Goal: Find specific page/section: Find specific page/section

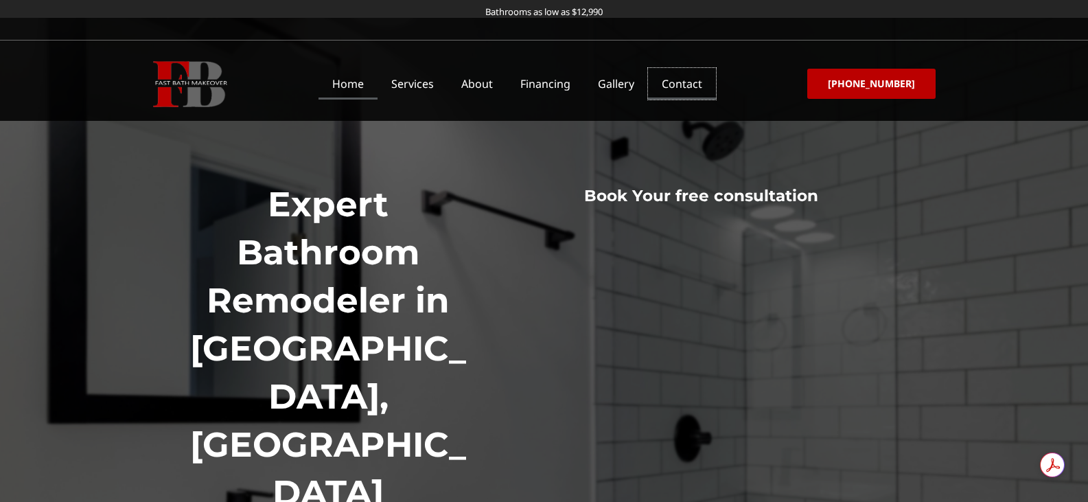
click at [686, 83] on link "Contact" at bounding box center [682, 84] width 68 height 32
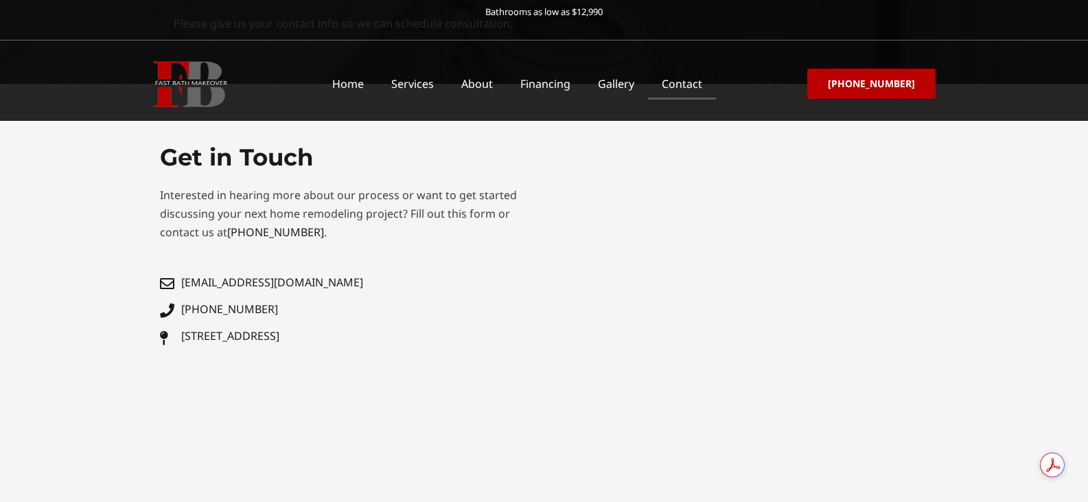
scroll to position [137, 0]
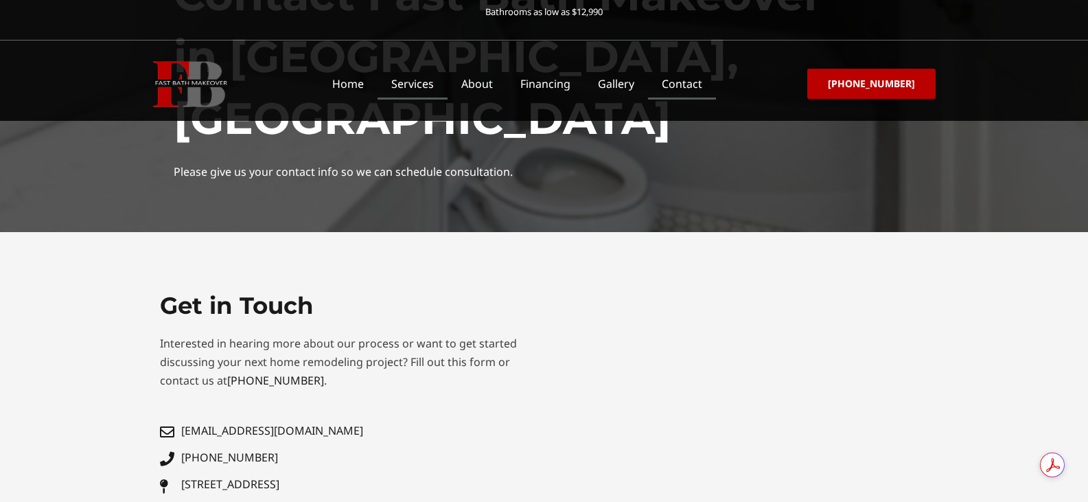
click at [412, 91] on link "Services" at bounding box center [413, 84] width 70 height 32
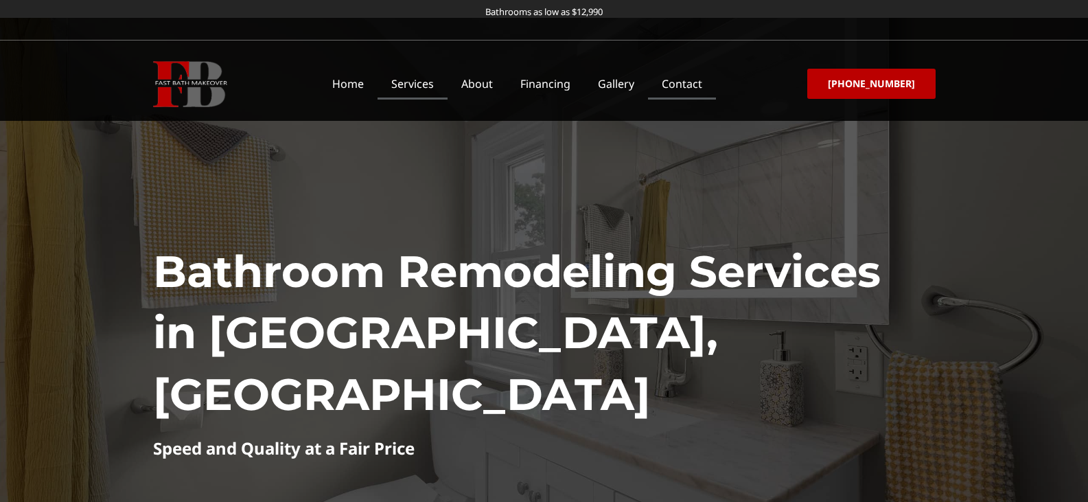
click at [697, 86] on link "Contact" at bounding box center [682, 84] width 68 height 32
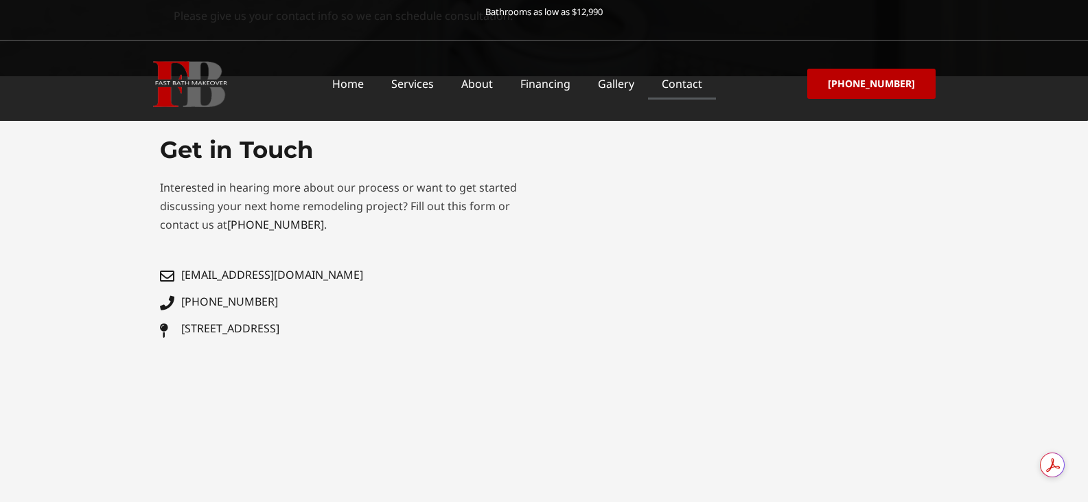
scroll to position [275, 0]
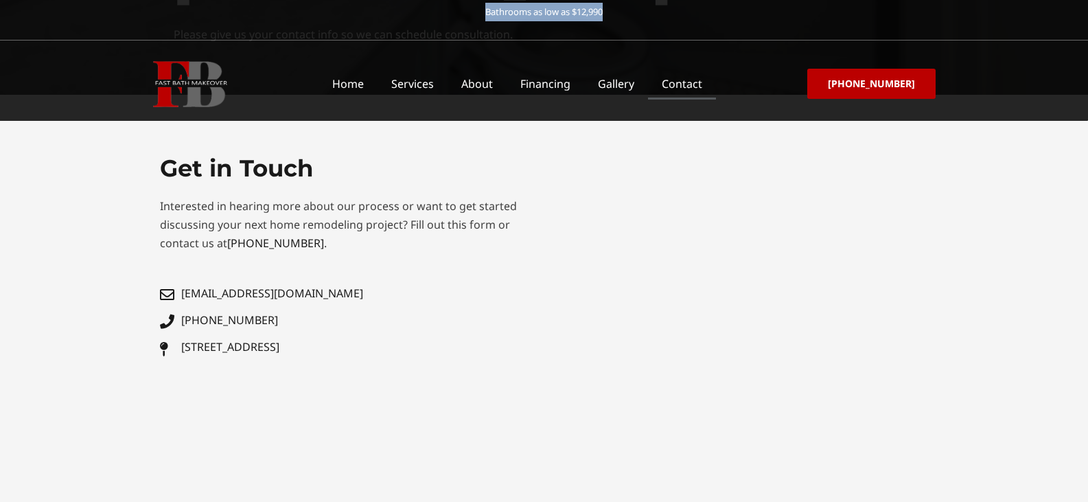
drag, startPoint x: 613, startPoint y: 10, endPoint x: 473, endPoint y: 16, distance: 140.2
click at [473, 16] on p "Bathrooms as low as $12,990" at bounding box center [544, 12] width 1088 height 19
click at [457, 19] on p "Bathrooms as low as $12,990" at bounding box center [544, 12] width 1088 height 19
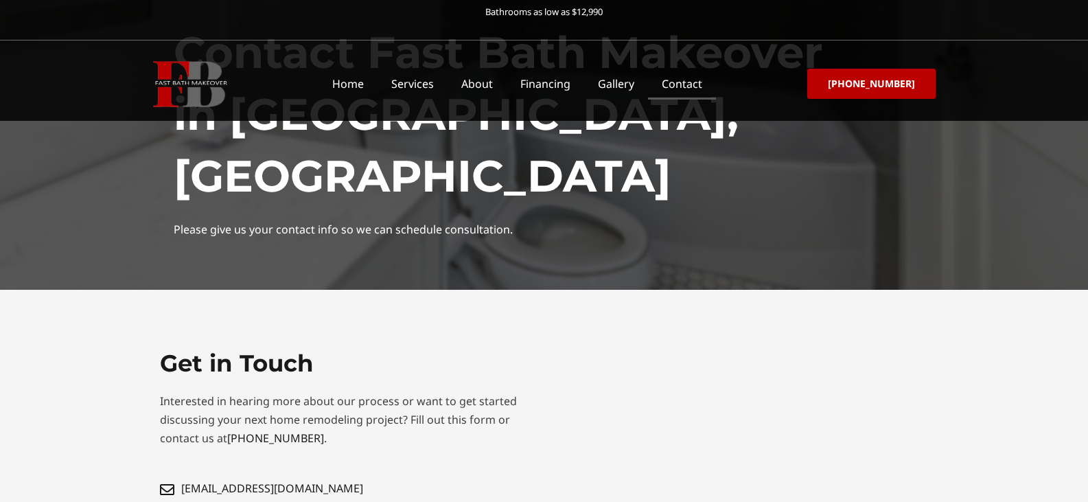
scroll to position [0, 0]
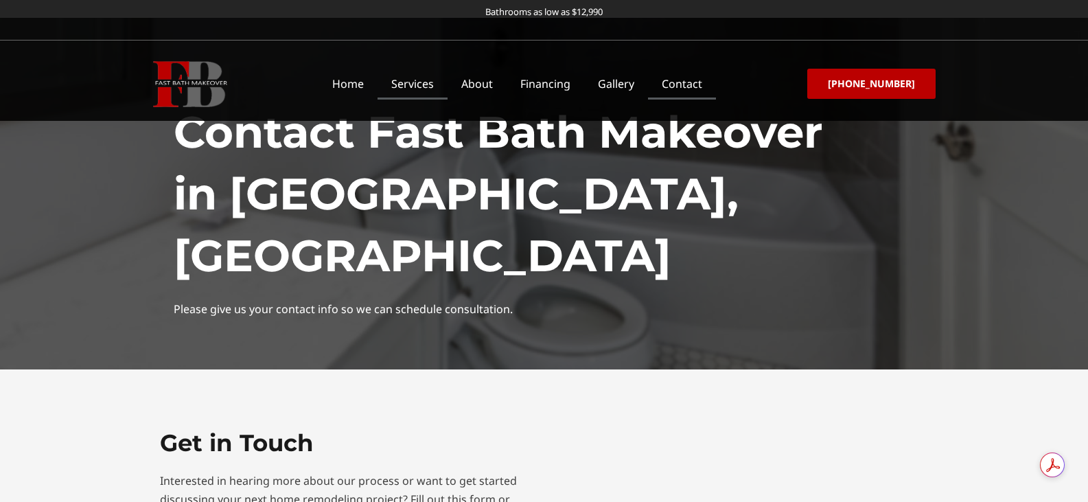
click at [431, 88] on link "Services" at bounding box center [413, 84] width 70 height 32
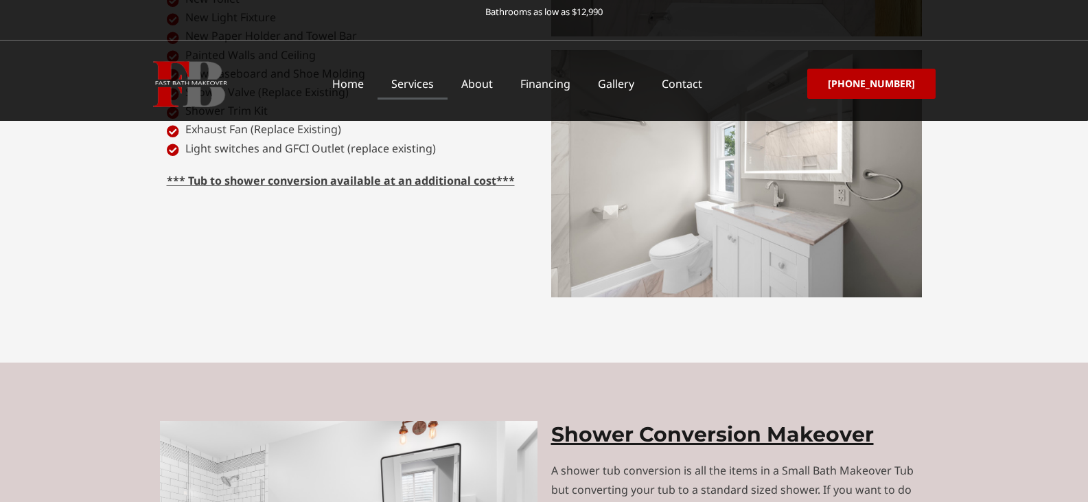
scroll to position [3301, 0]
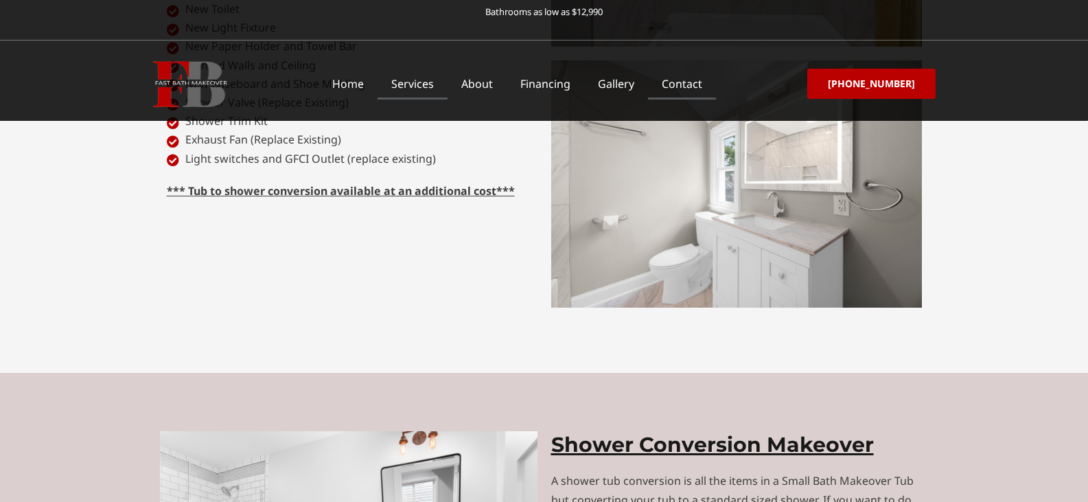
click at [714, 81] on link "Contact" at bounding box center [682, 84] width 68 height 32
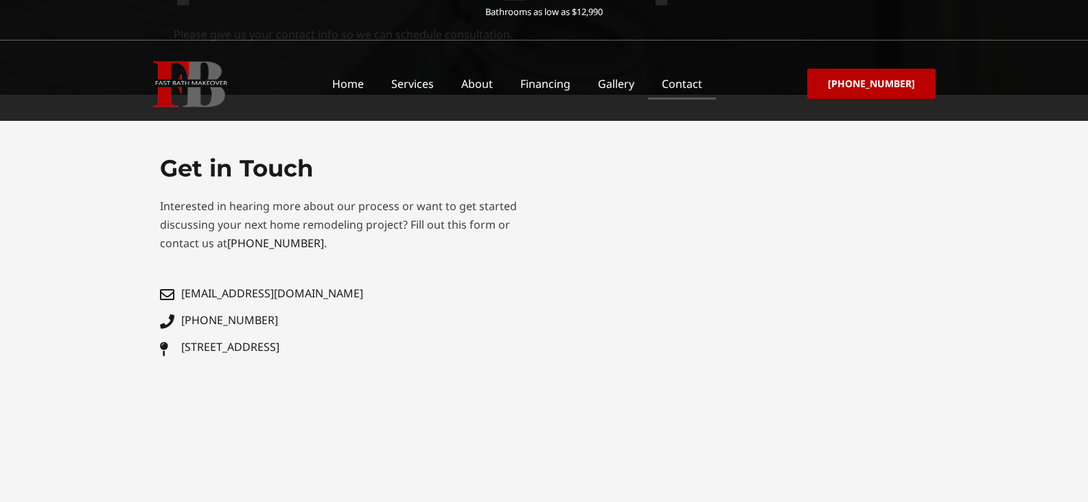
scroll to position [412, 0]
